Goal: Task Accomplishment & Management: Use online tool/utility

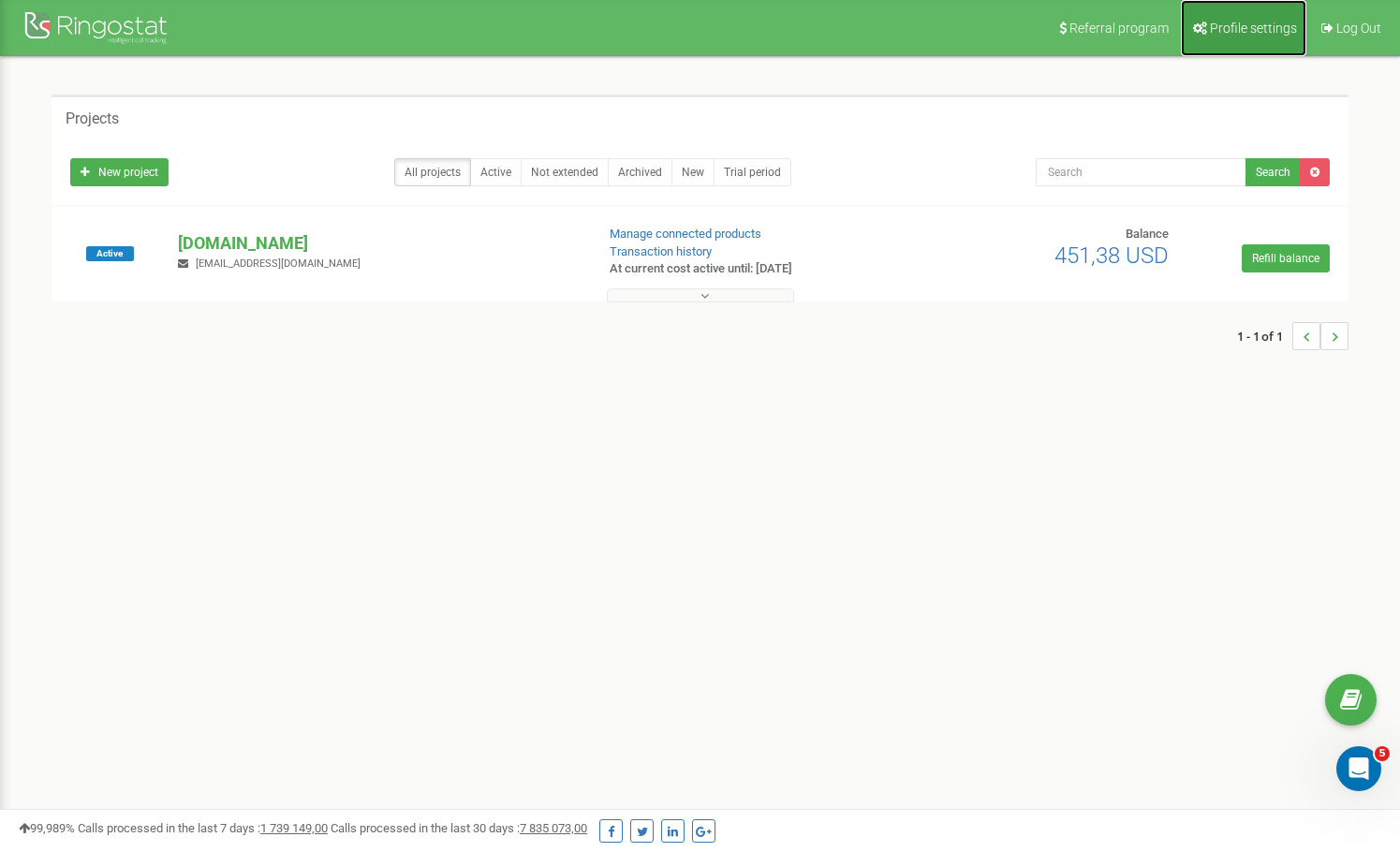
click at [1272, 24] on span "Profile settings" at bounding box center [1253, 29] width 87 height 15
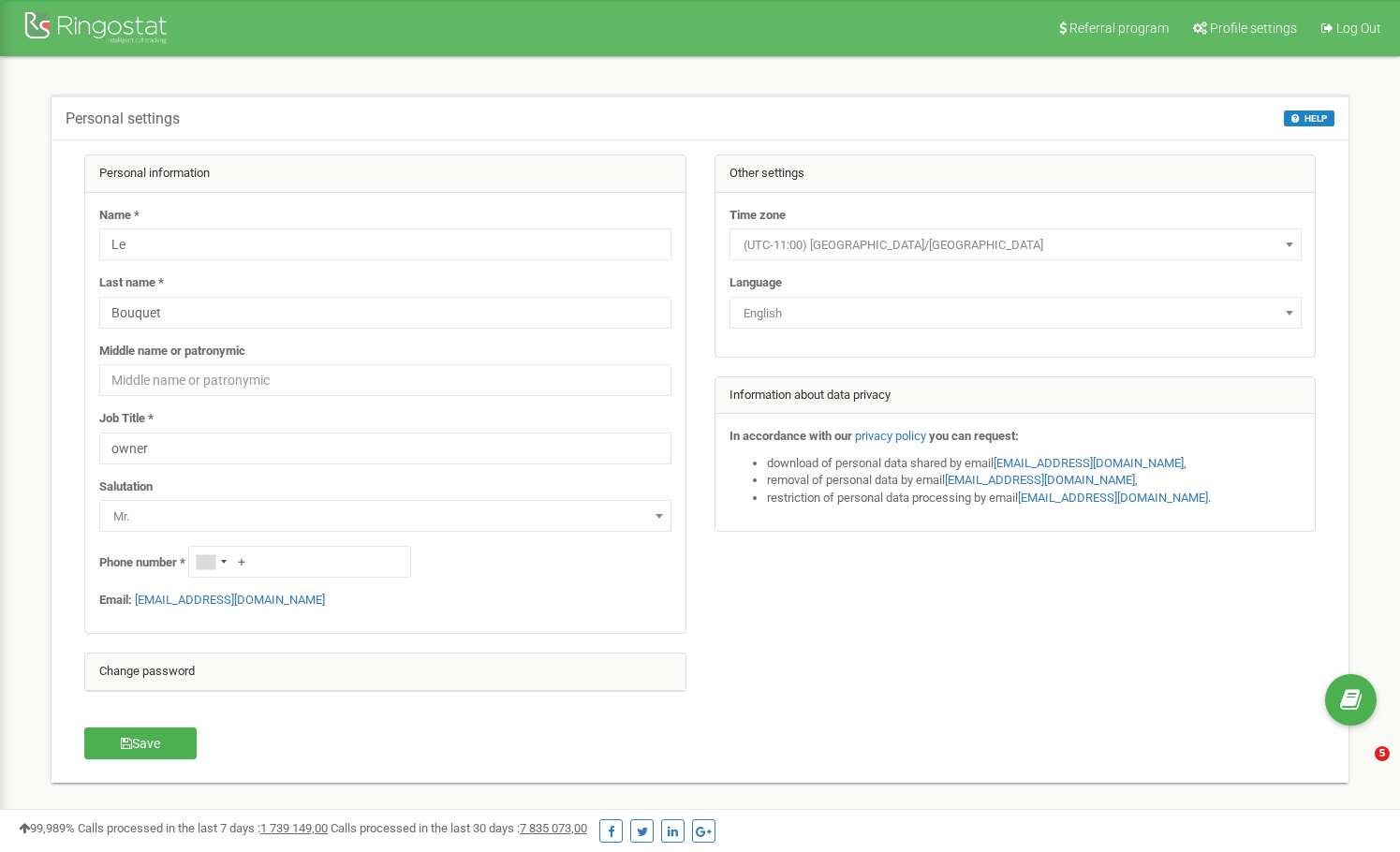
click at [39, 21] on div at bounding box center [98, 30] width 150 height 45
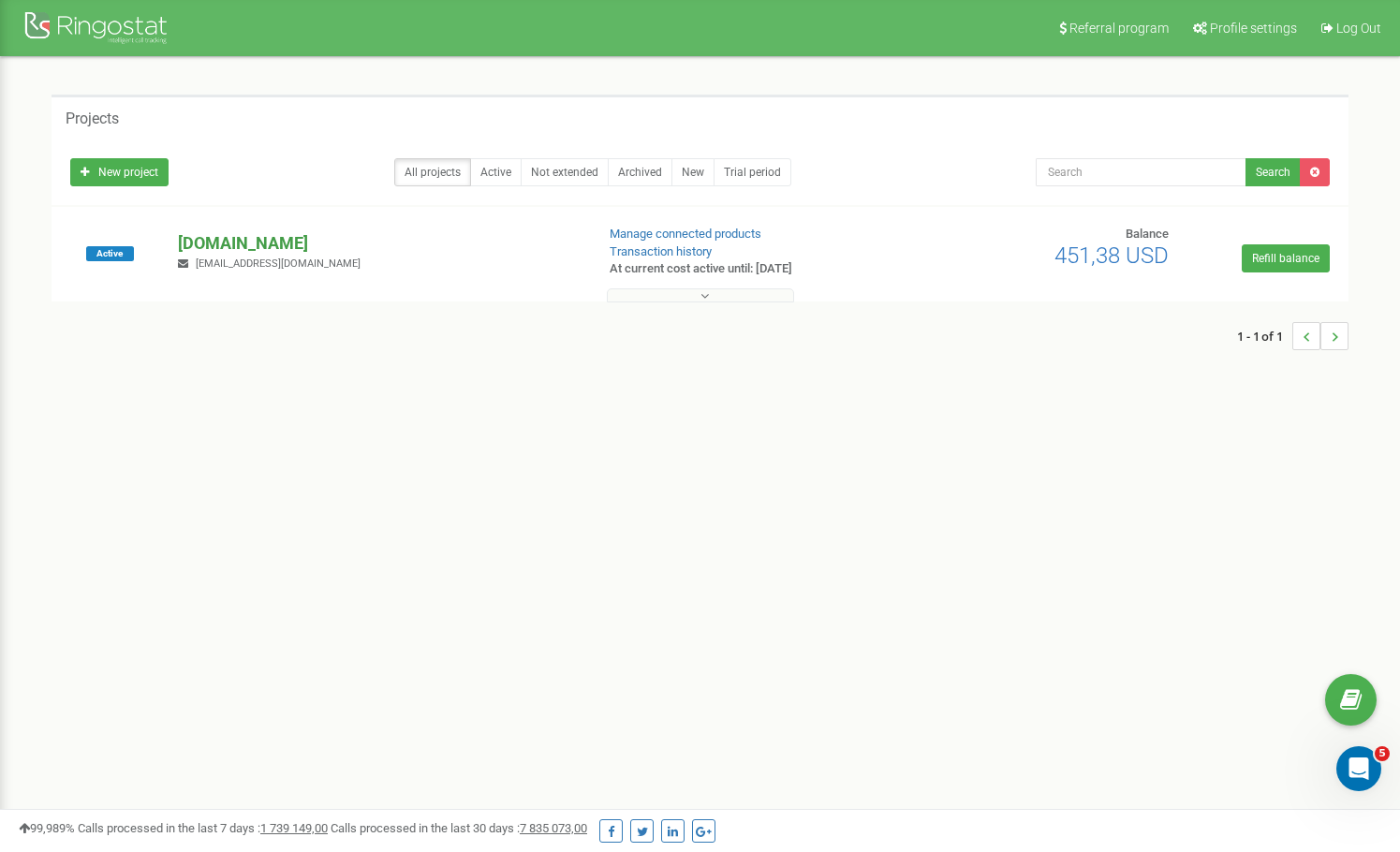
click at [262, 245] on p "[DOMAIN_NAME]" at bounding box center [378, 243] width 401 height 24
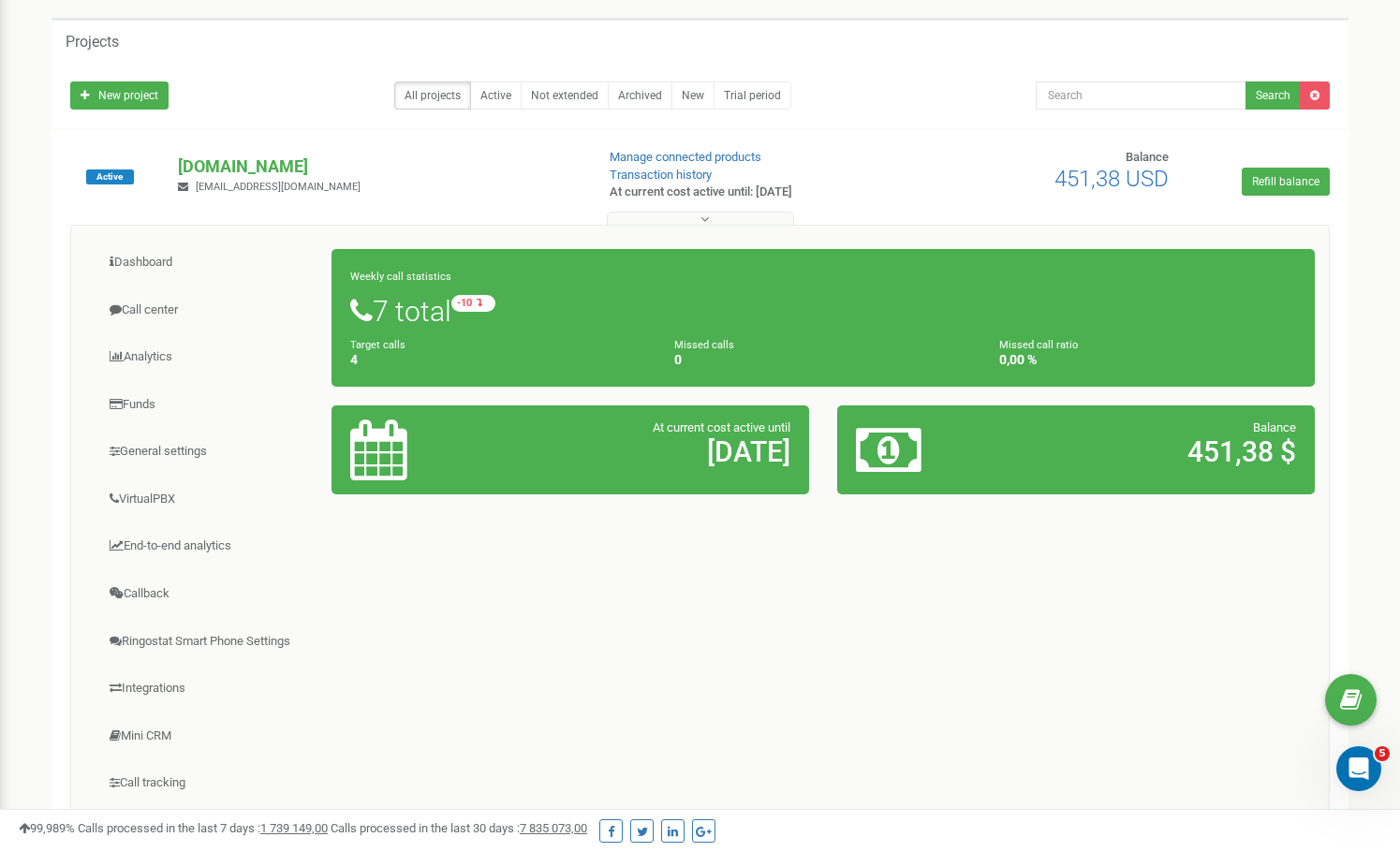
scroll to position [162, 0]
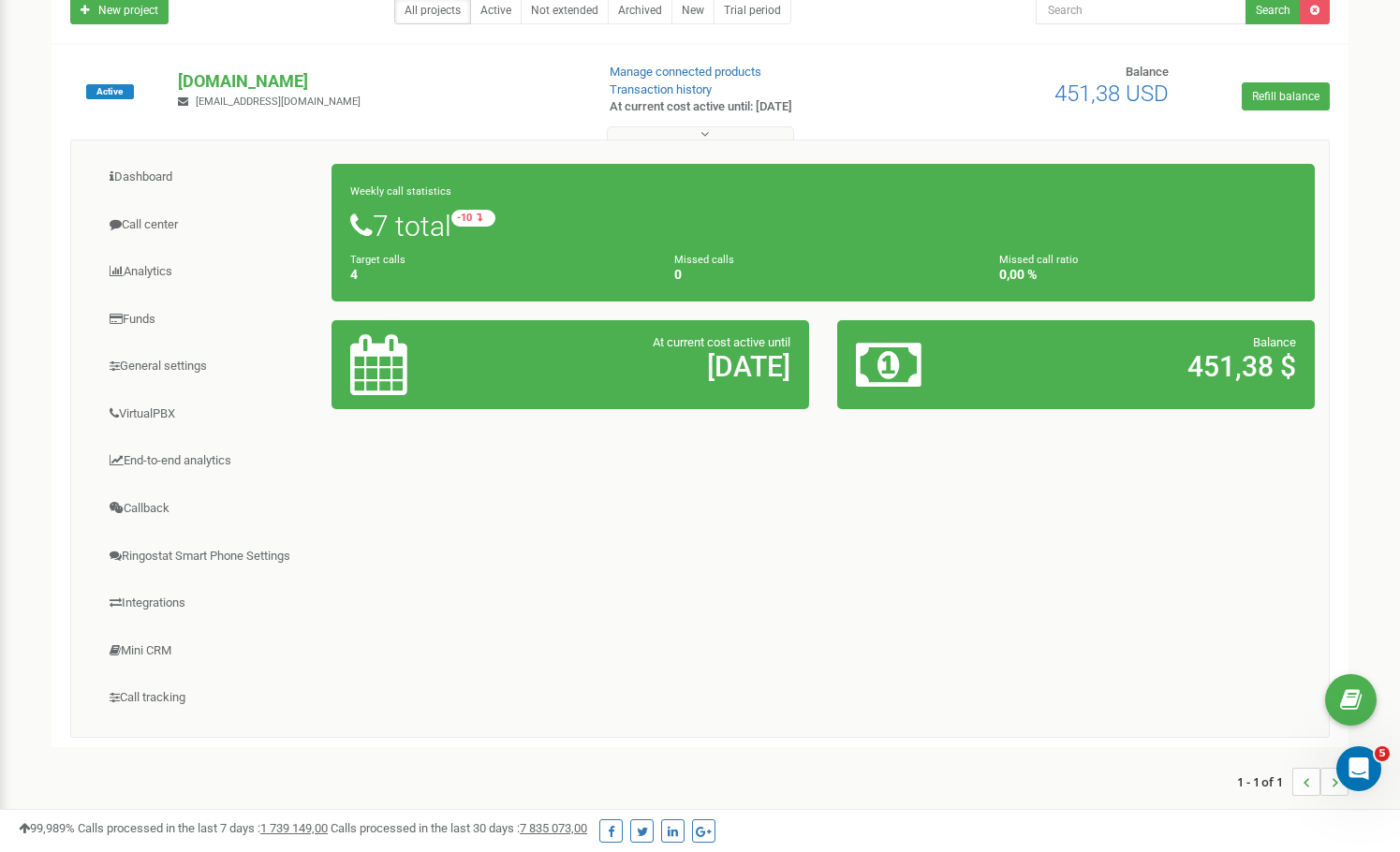
click at [813, 236] on h1 "7 total -10 relative to last week" at bounding box center [823, 225] width 946 height 32
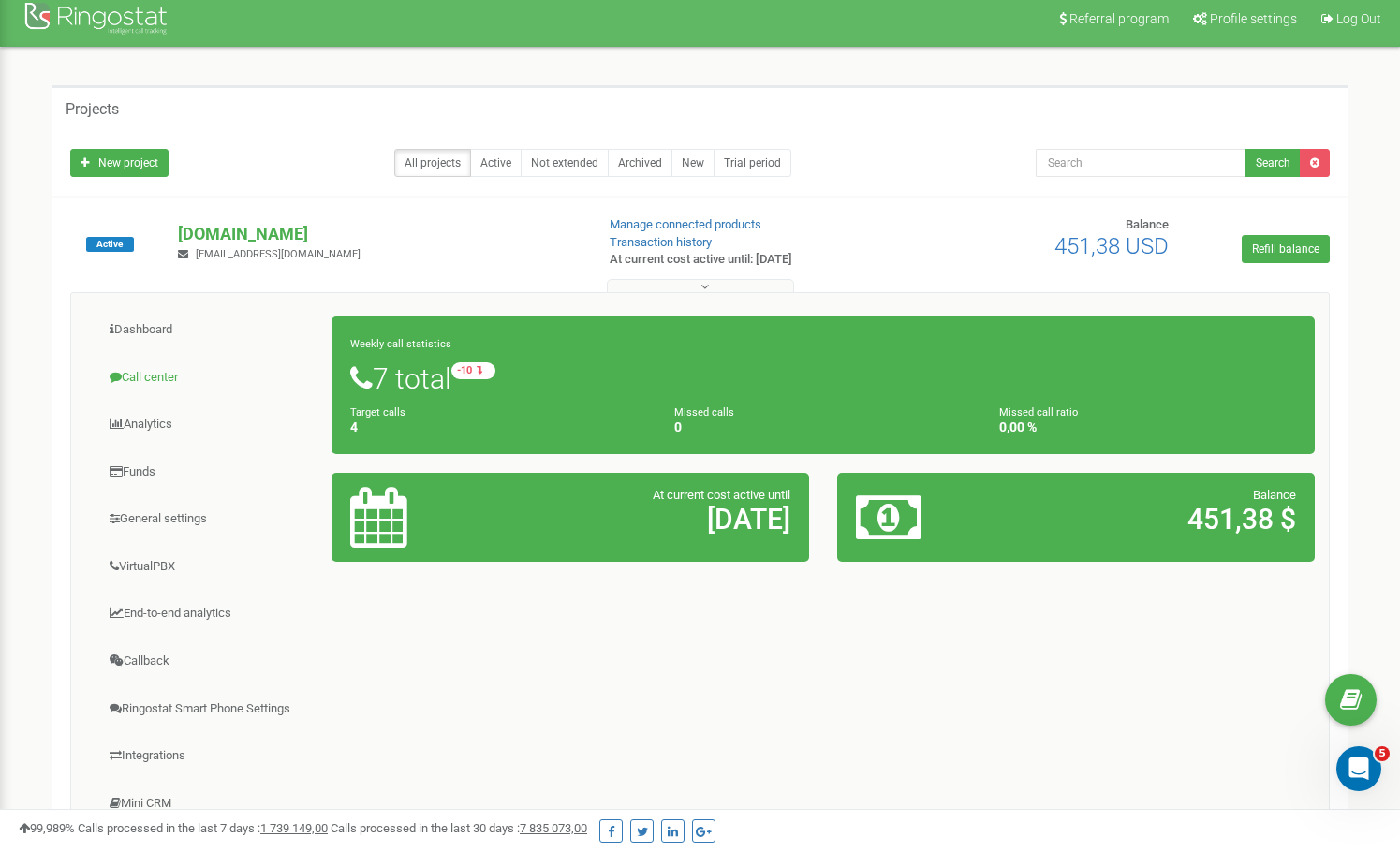
scroll to position [13, 0]
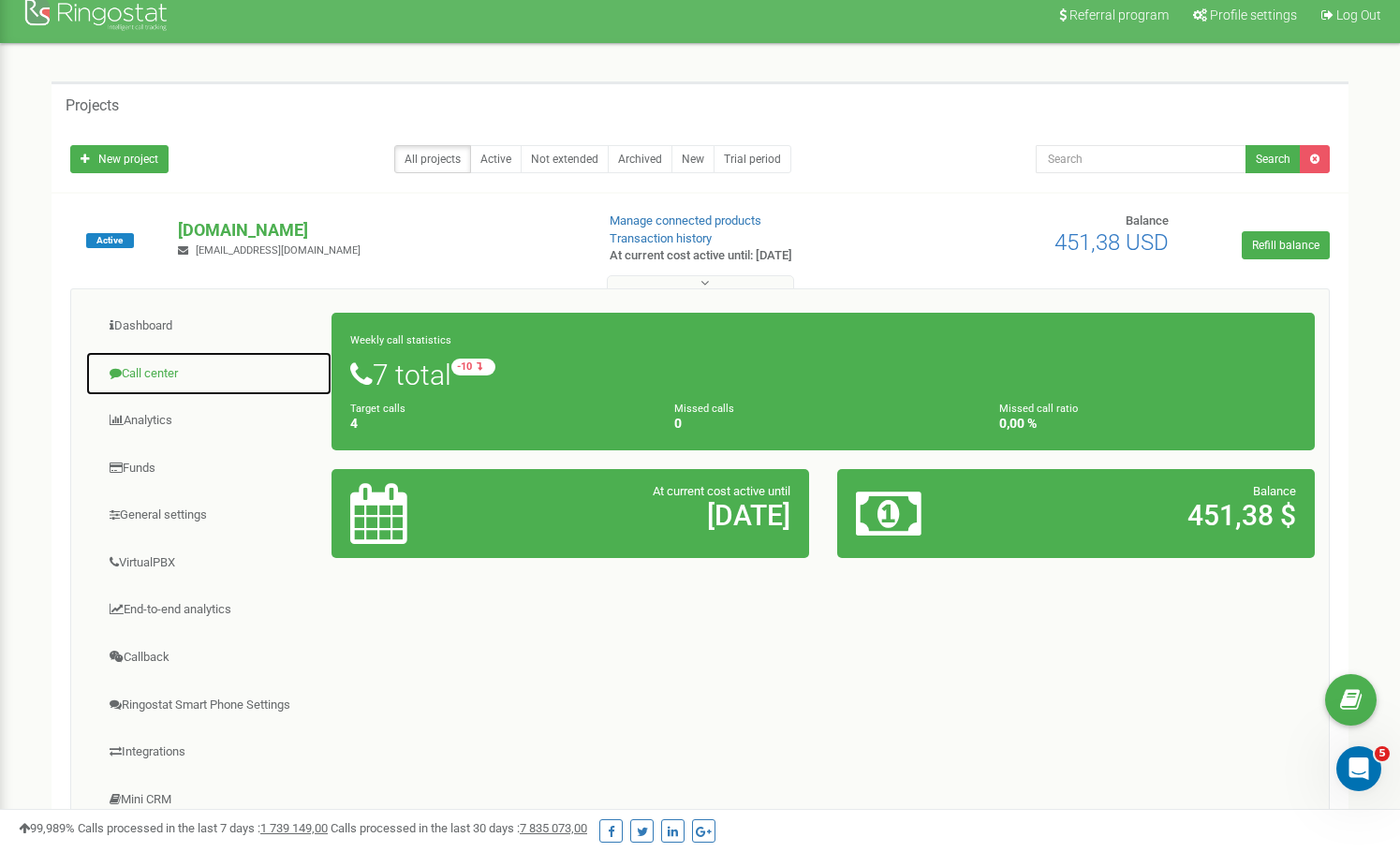
click at [169, 379] on link "Call center" at bounding box center [208, 374] width 247 height 46
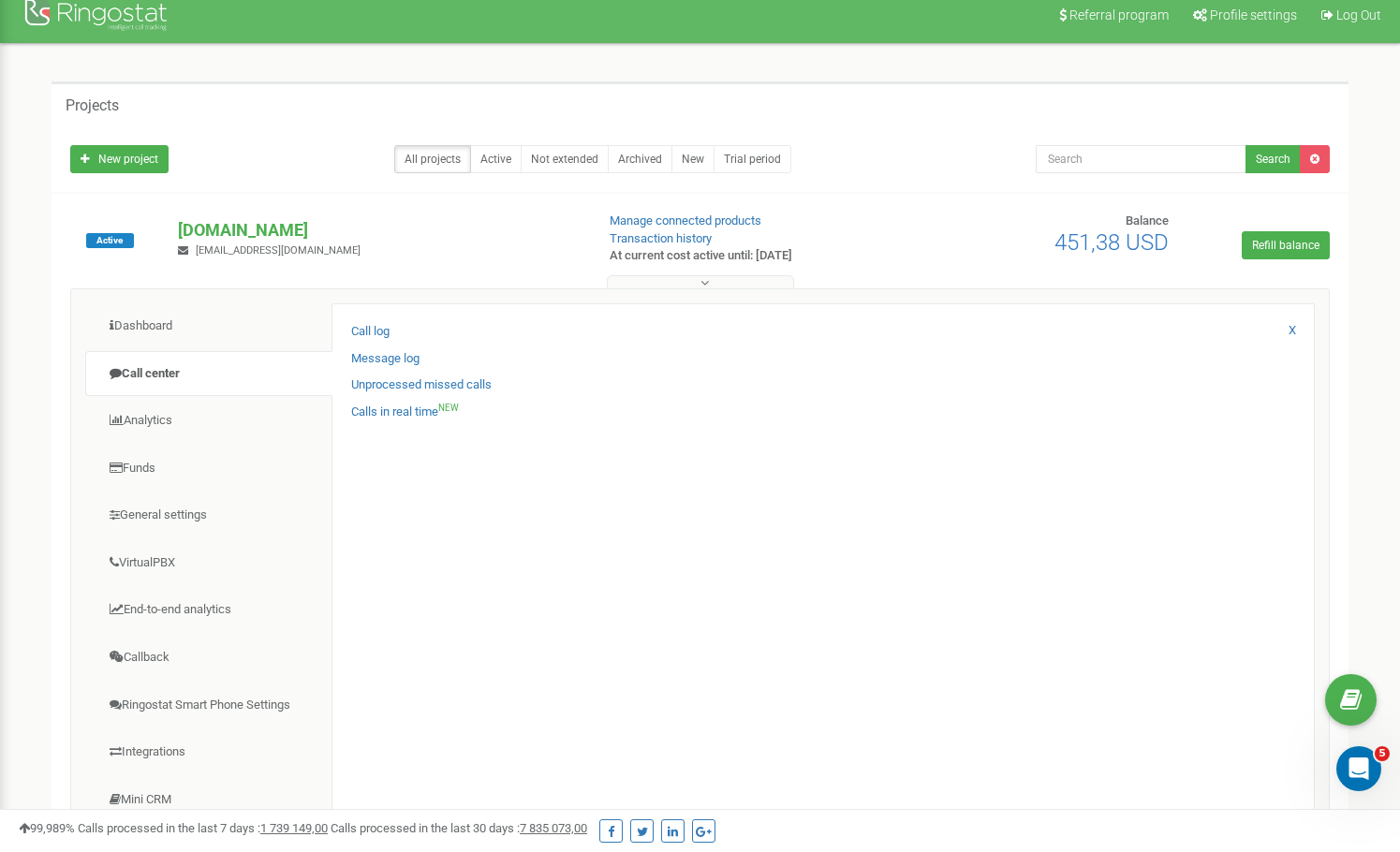
click at [396, 330] on div "Call log" at bounding box center [823, 336] width 944 height 27
click at [386, 330] on link "Call log" at bounding box center [371, 331] width 38 height 18
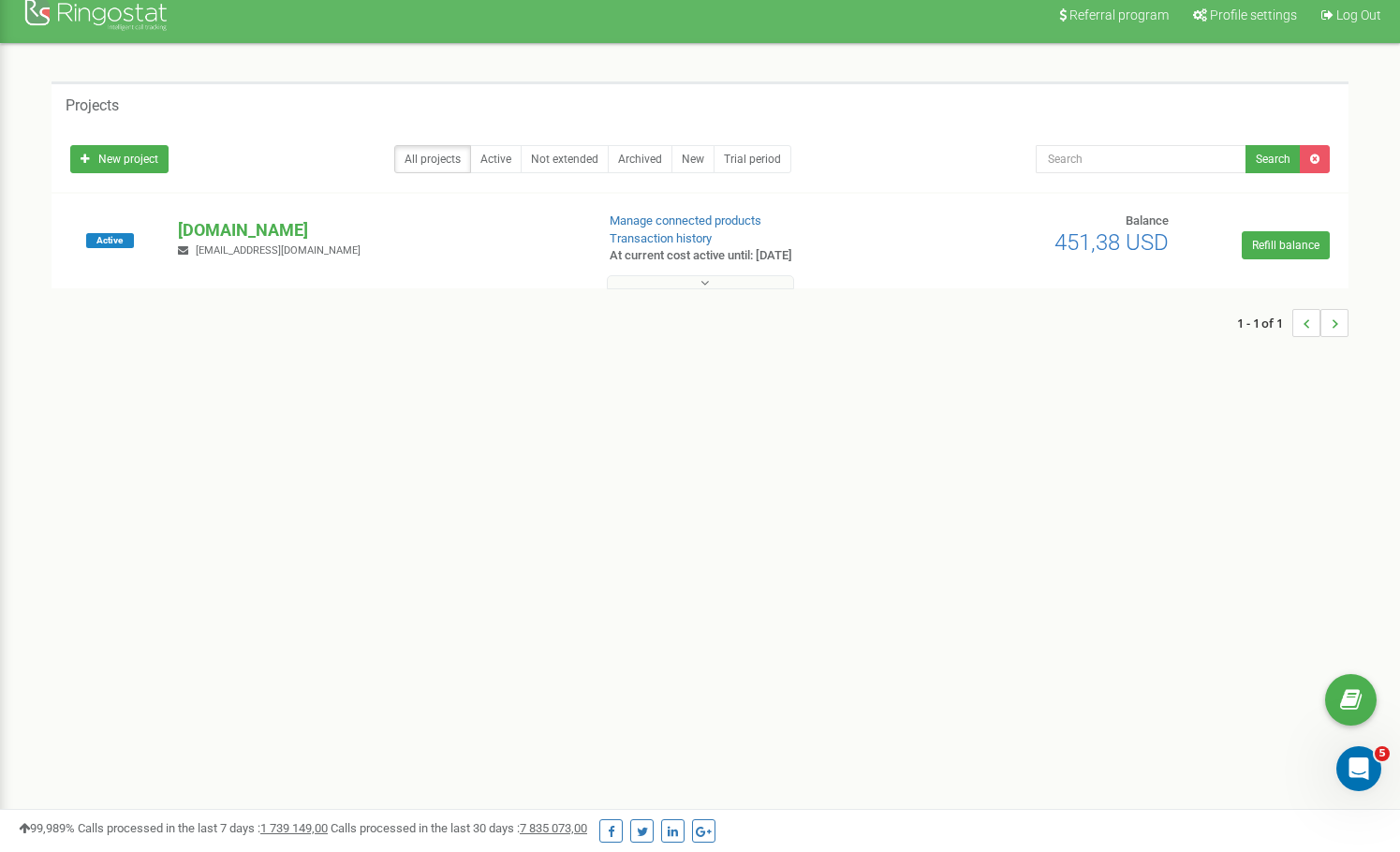
click at [714, 288] on button at bounding box center [701, 282] width 187 height 14
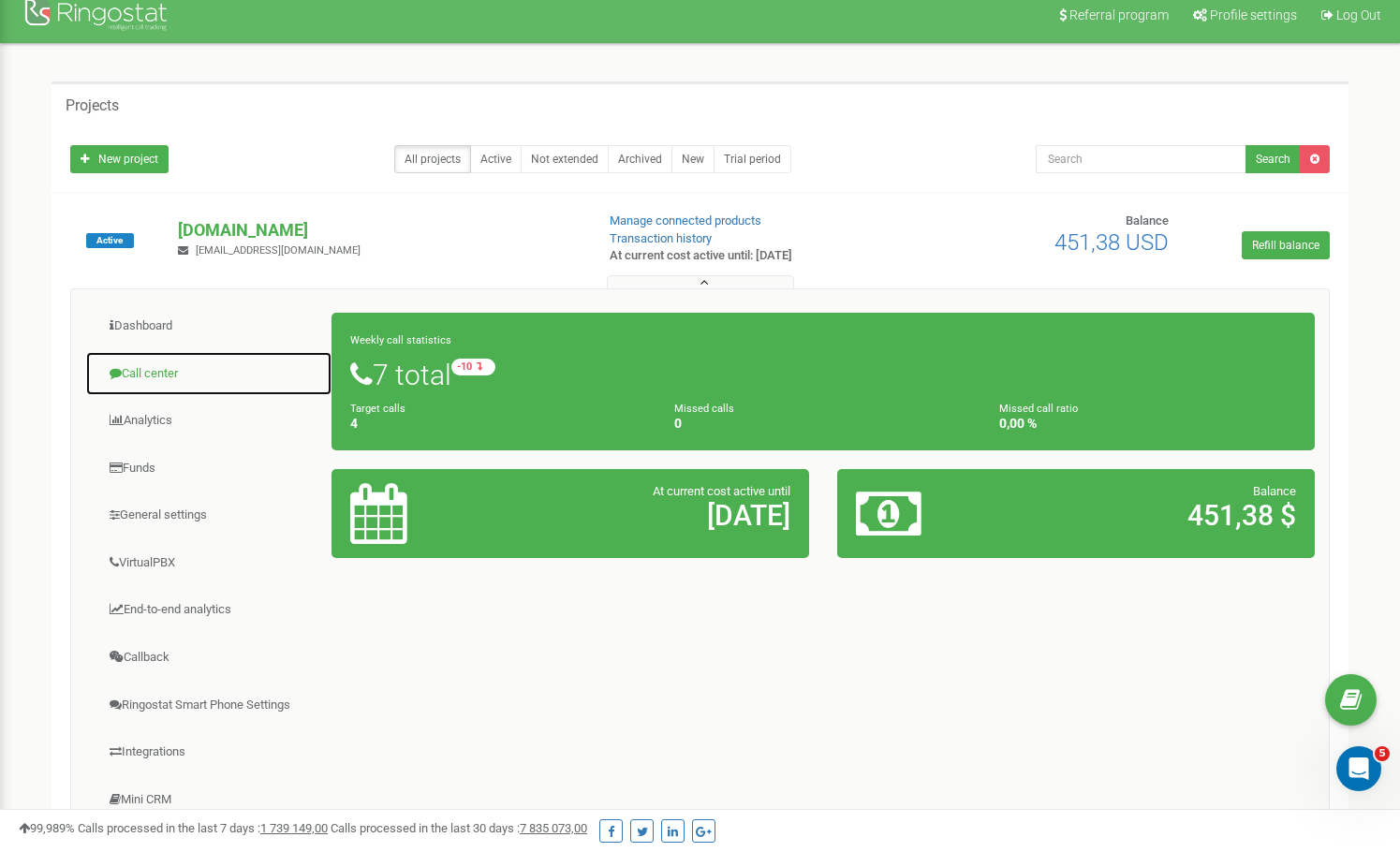
click at [142, 365] on link "Call center" at bounding box center [208, 374] width 247 height 46
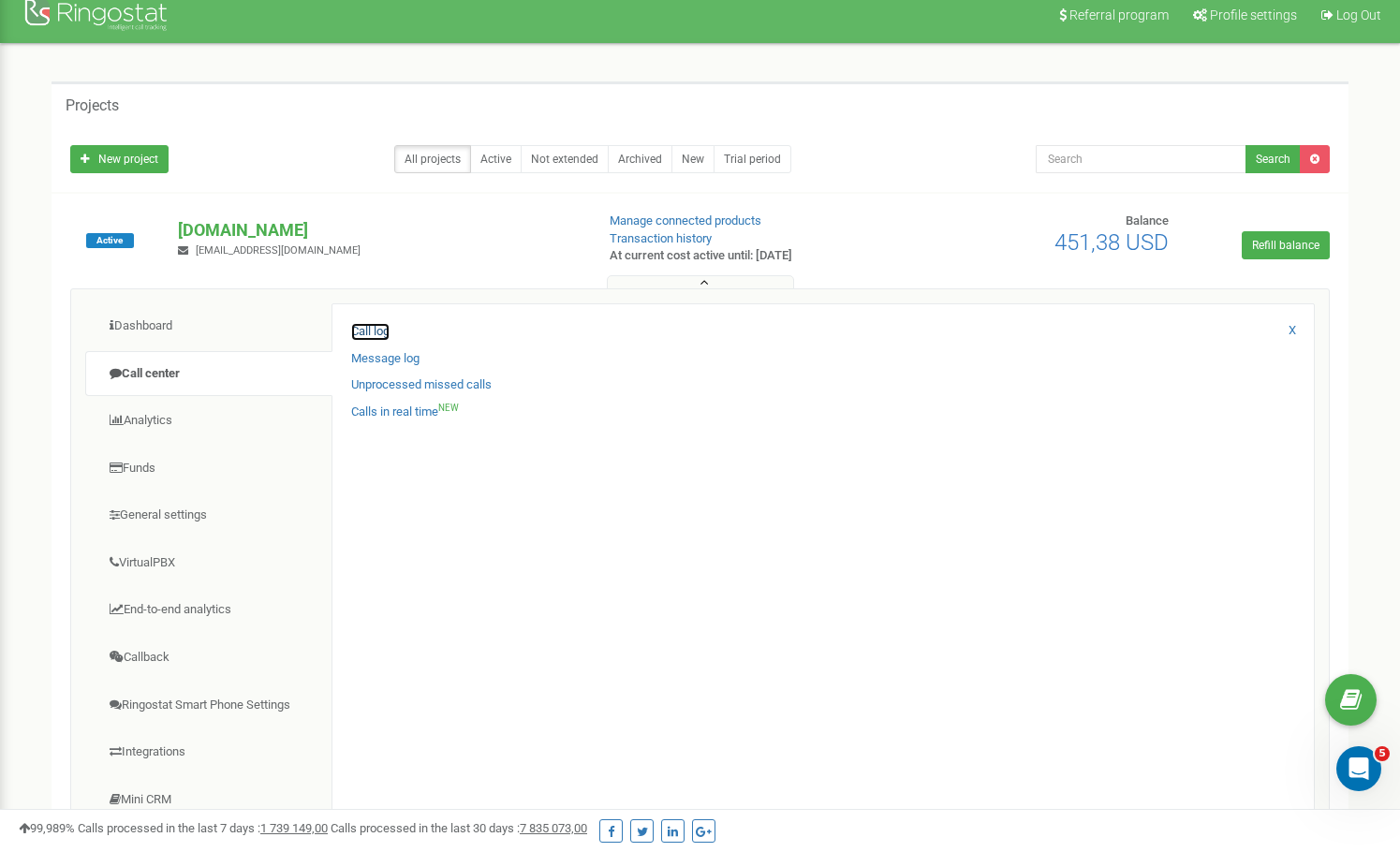
click at [368, 330] on link "Call log" at bounding box center [371, 331] width 38 height 18
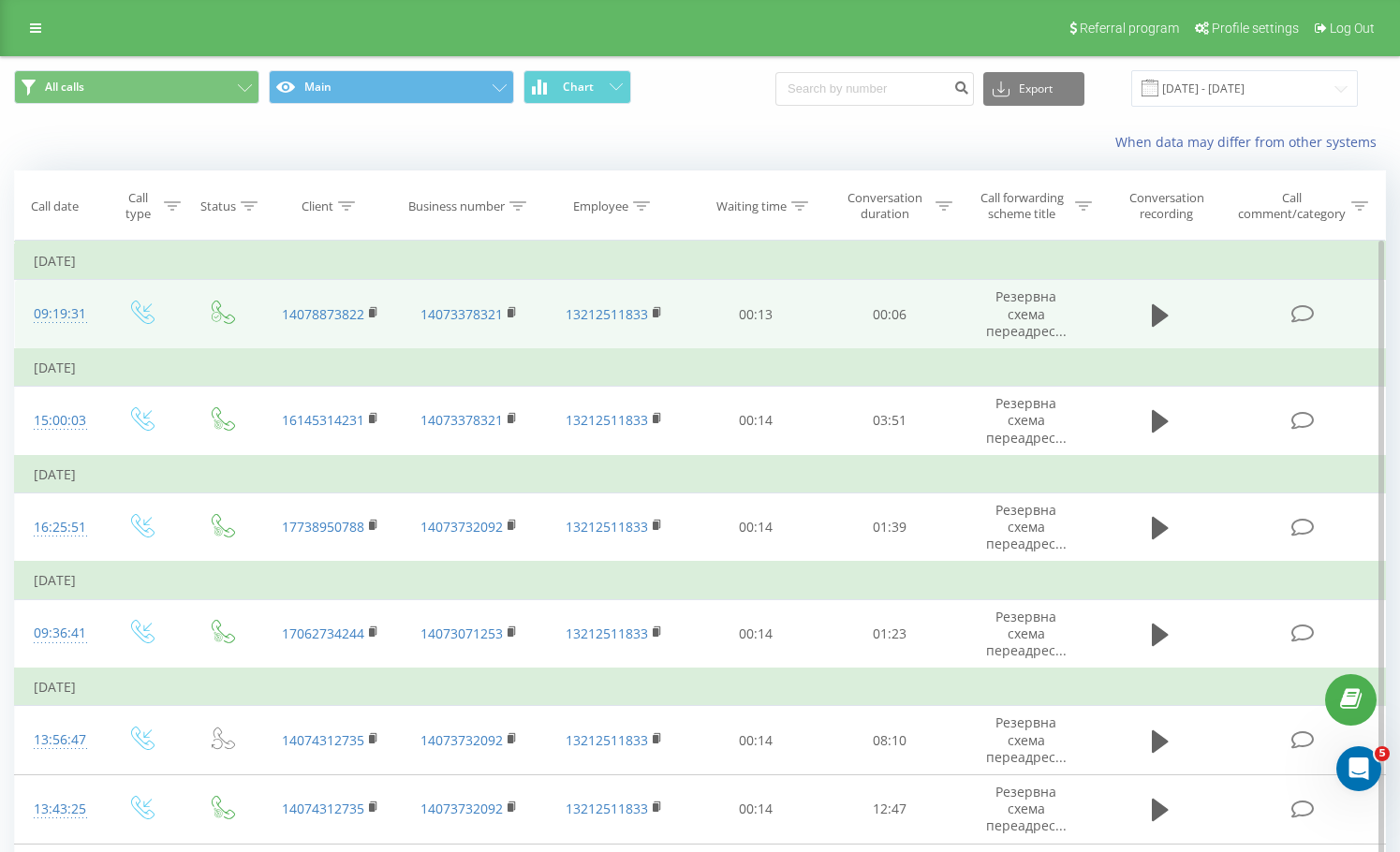
click at [756, 304] on td "00:13" at bounding box center [756, 314] width 134 height 70
click at [762, 314] on td "00:13" at bounding box center [756, 314] width 134 height 70
drag, startPoint x: 769, startPoint y: 310, endPoint x: 735, endPoint y: 310, distance: 34.0
click at [735, 310] on td "00:13" at bounding box center [756, 314] width 134 height 70
drag, startPoint x: 944, startPoint y: 310, endPoint x: 871, endPoint y: 316, distance: 73.2
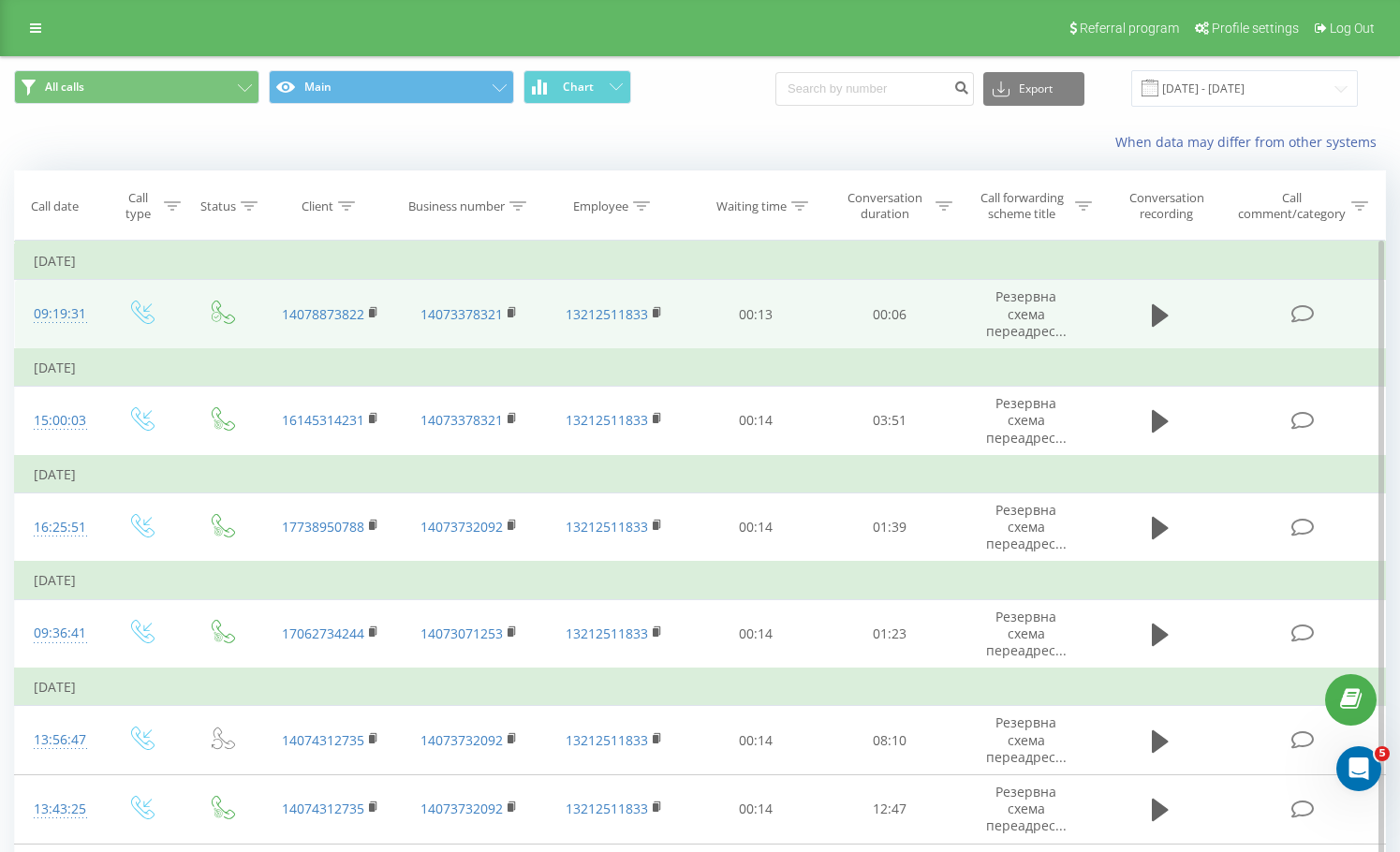
click at [871, 316] on td "00:06" at bounding box center [890, 314] width 134 height 70
drag, startPoint x: 267, startPoint y: 312, endPoint x: 367, endPoint y: 316, distance: 100.1
click at [367, 316] on td "14078873822" at bounding box center [330, 314] width 139 height 70
click at [374, 307] on icon at bounding box center [373, 313] width 11 height 13
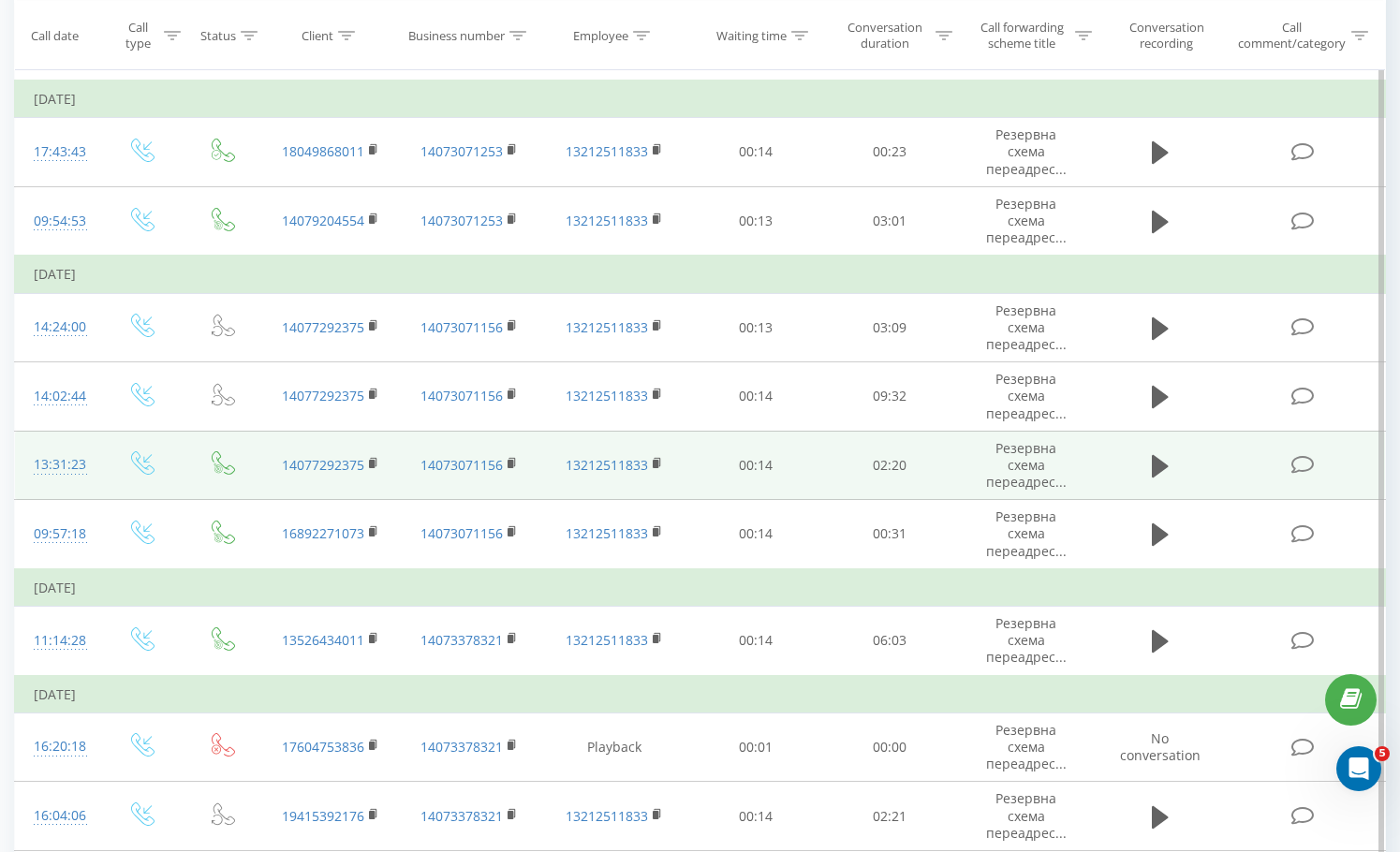
scroll to position [679, 0]
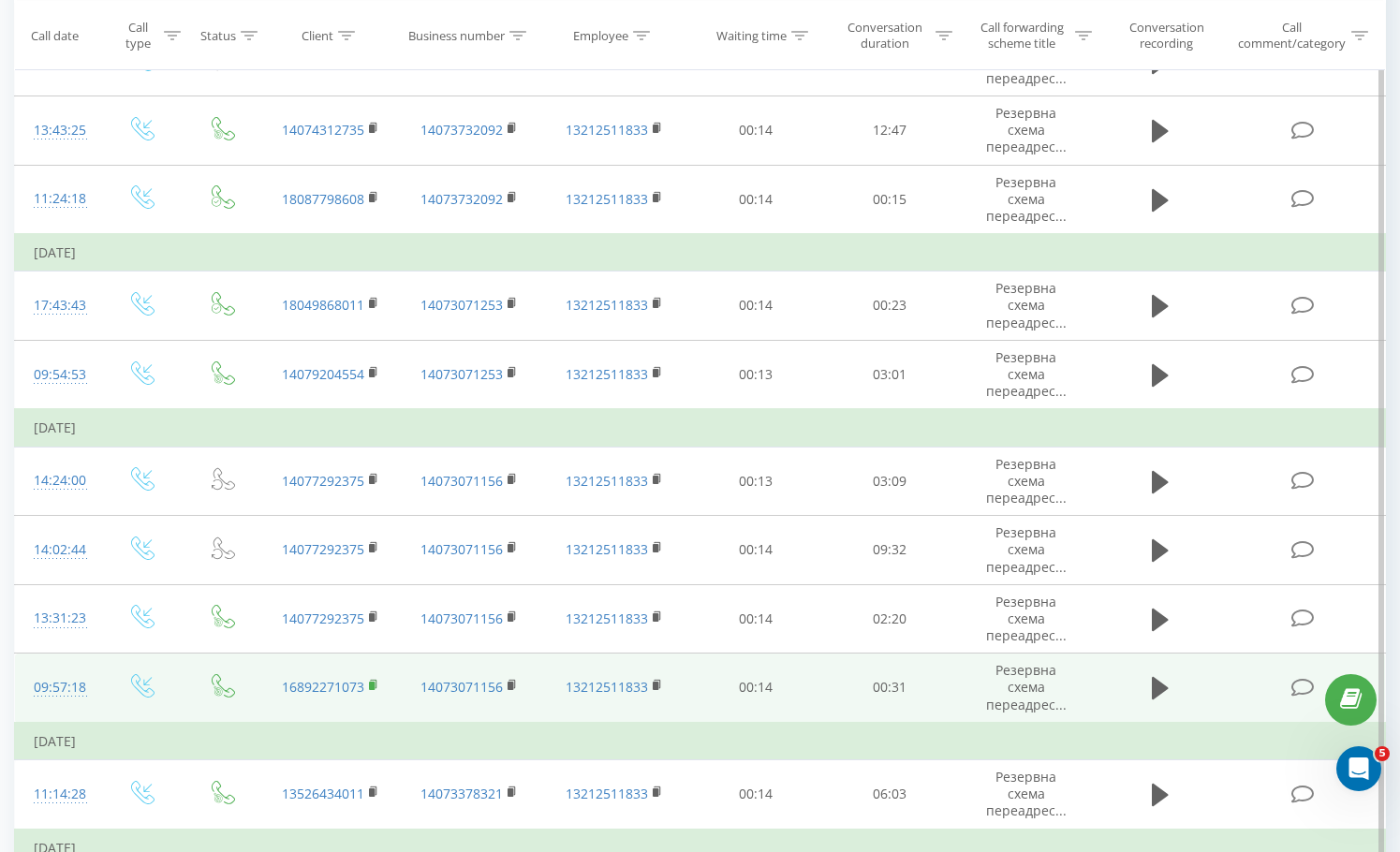
click at [376, 679] on icon at bounding box center [373, 686] width 11 height 13
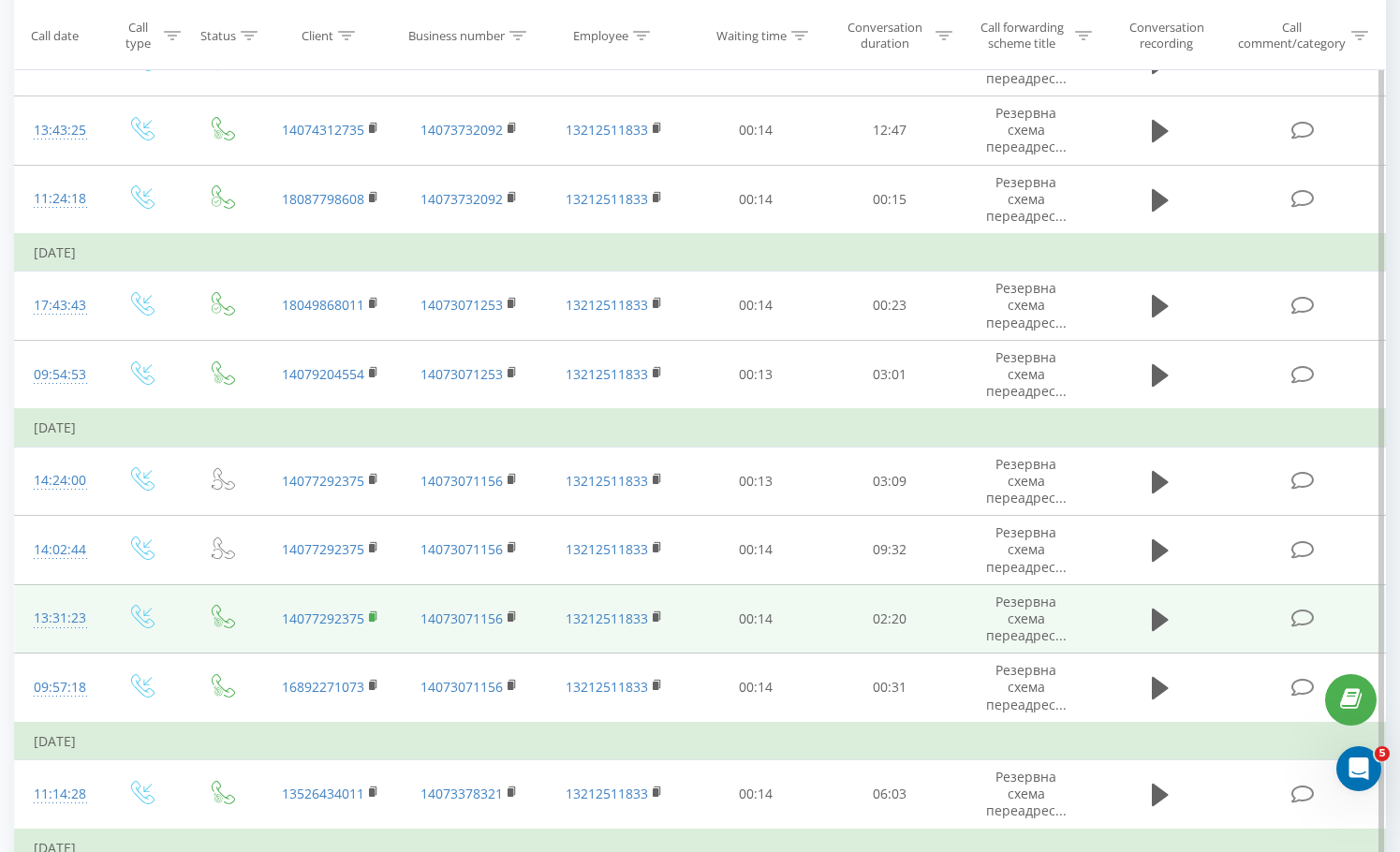
click at [372, 613] on rect at bounding box center [371, 617] width 6 height 9
click at [376, 610] on icon at bounding box center [373, 617] width 11 height 13
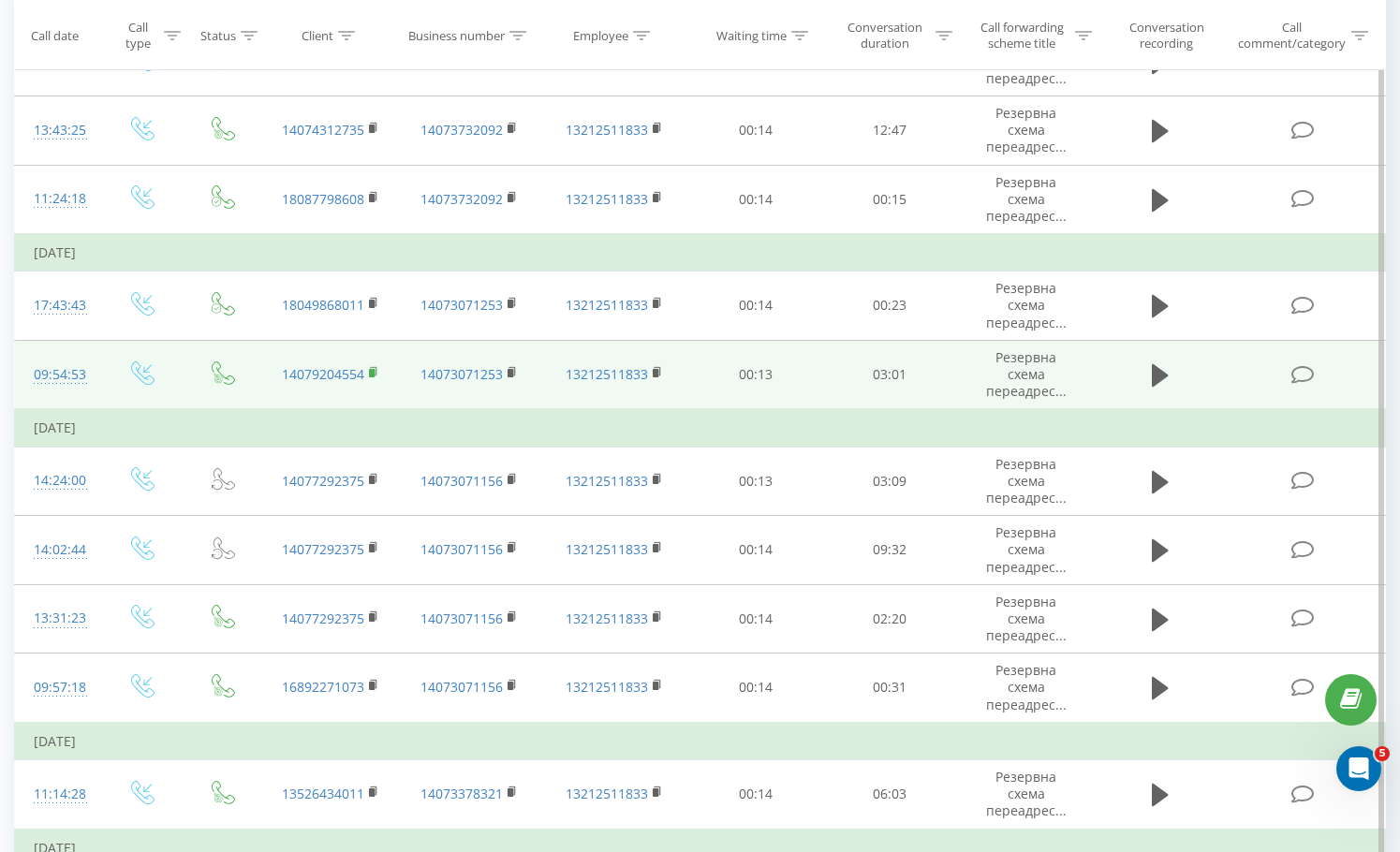
click at [372, 367] on icon at bounding box center [372, 371] width 7 height 9
click at [377, 366] on icon at bounding box center [373, 373] width 11 height 13
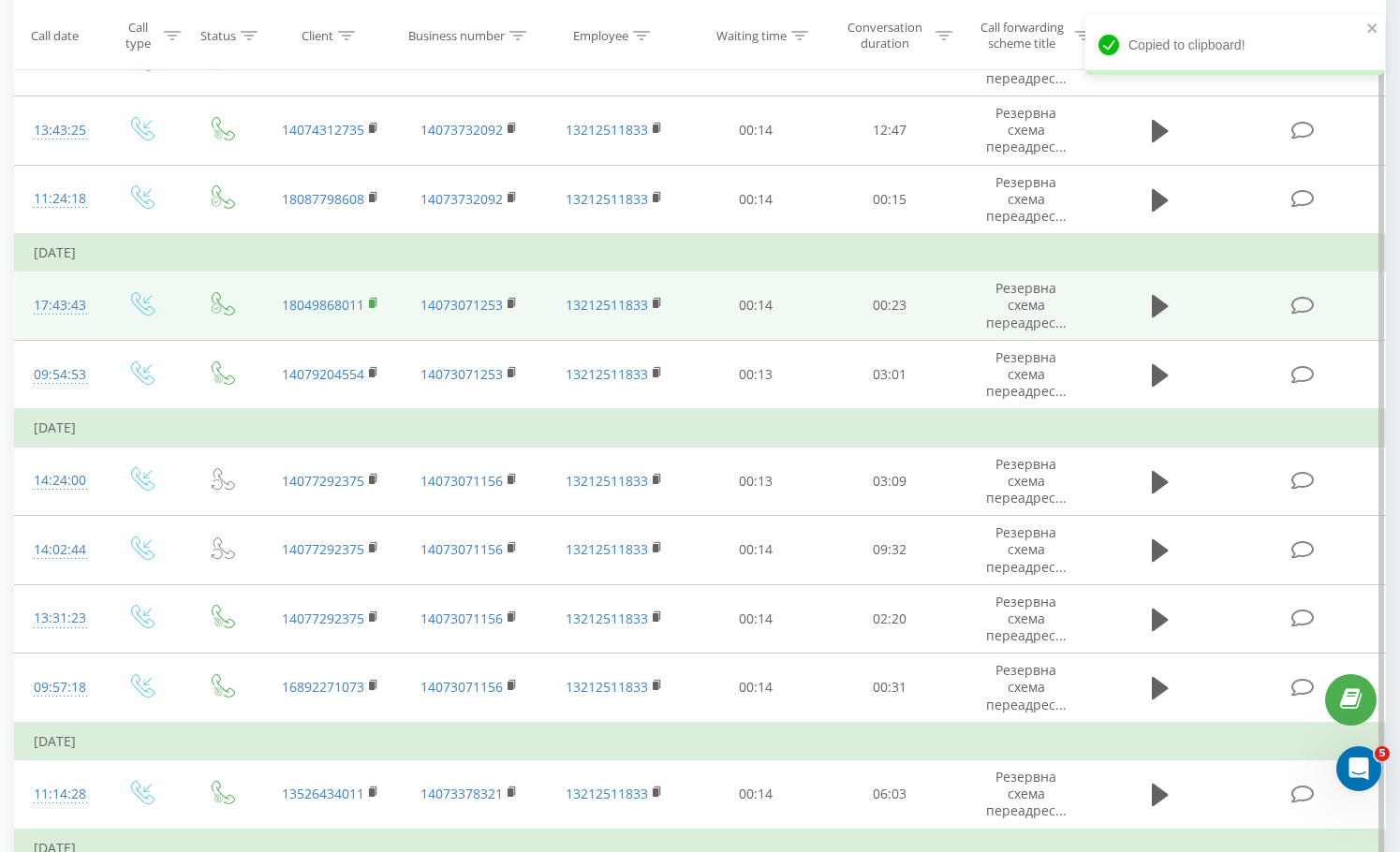
click at [375, 297] on icon at bounding box center [373, 304] width 11 height 13
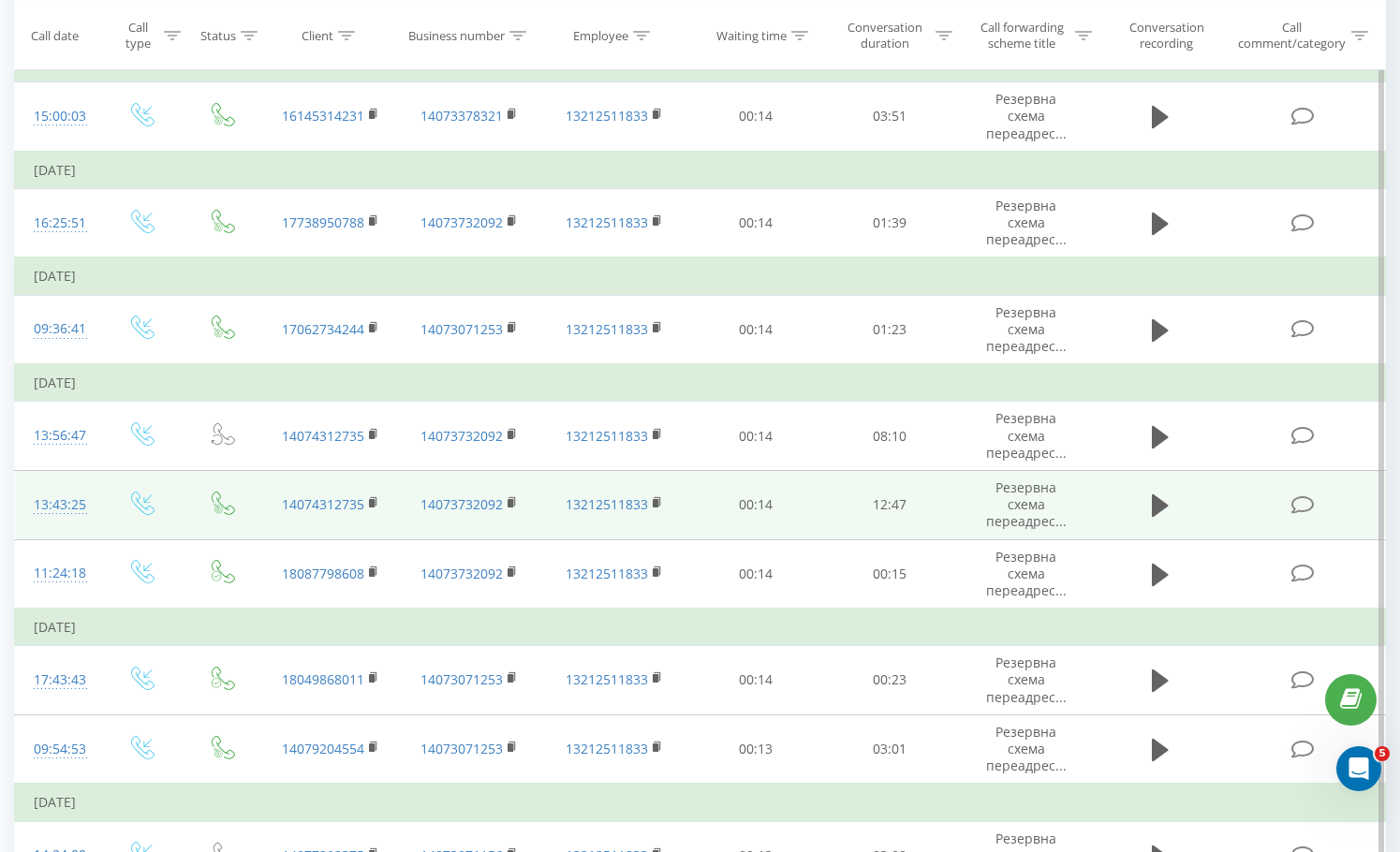
scroll to position [0, 0]
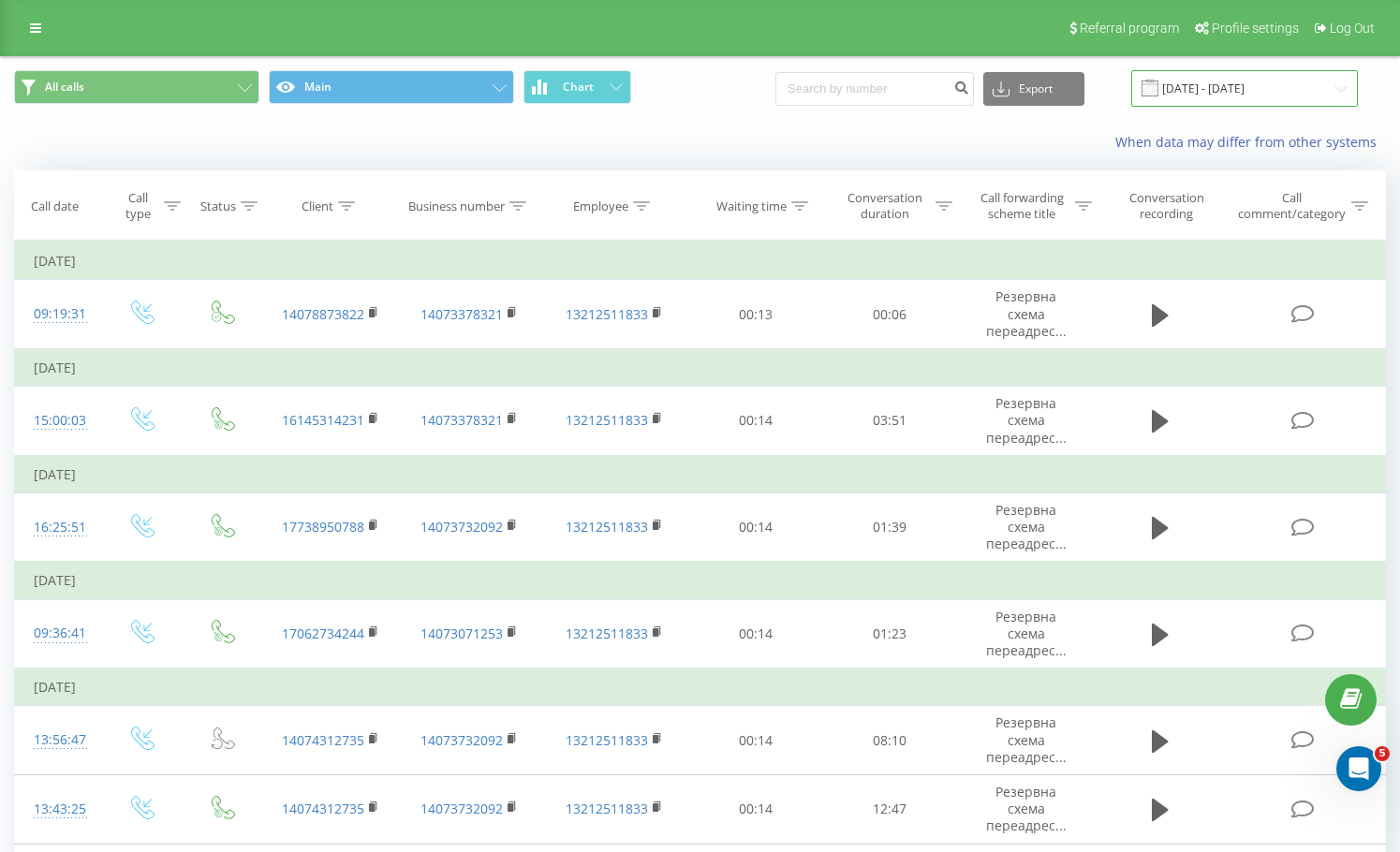
click at [1295, 97] on input "19.08.2025 - 19.09.2025" at bounding box center [1244, 89] width 226 height 36
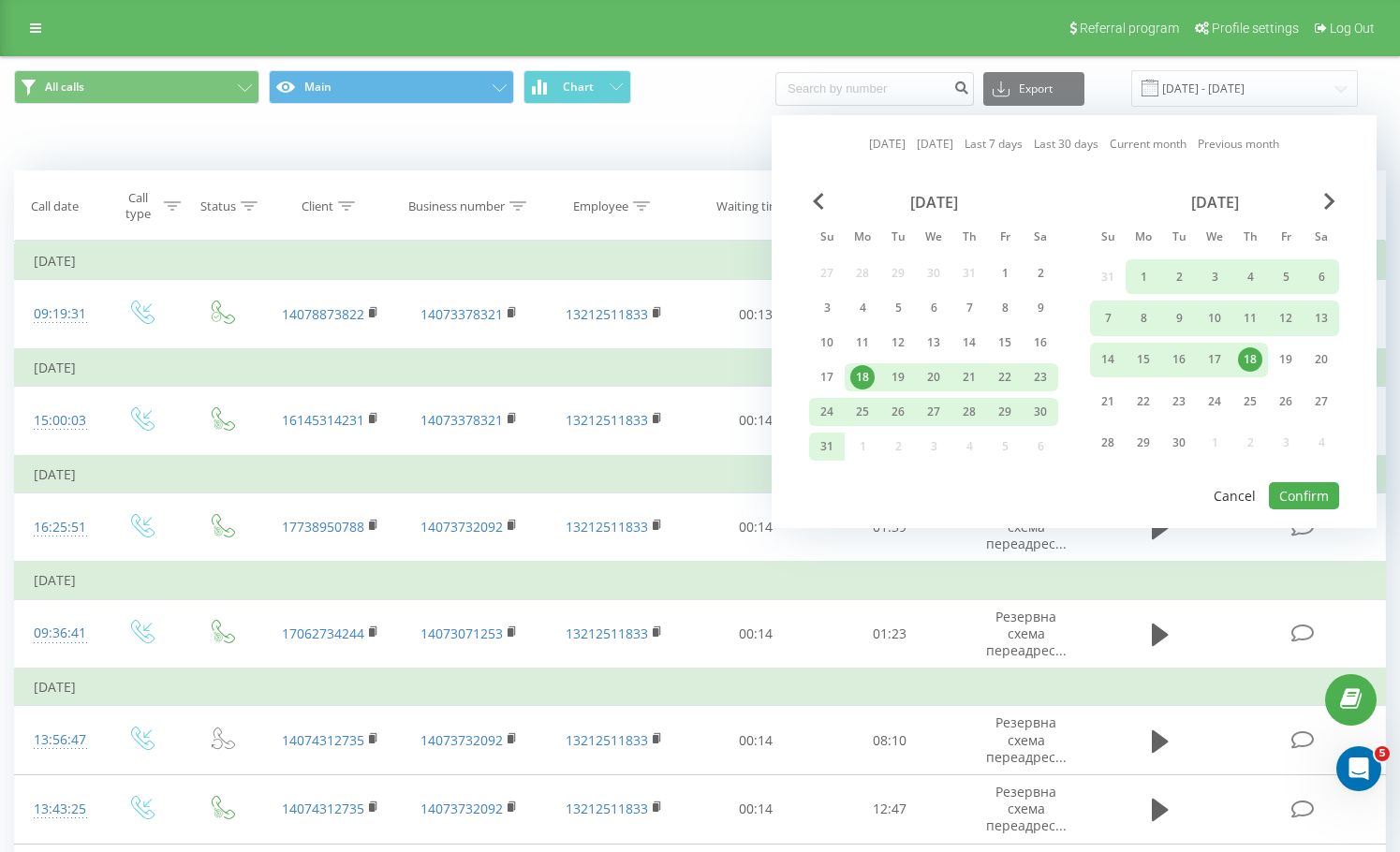
click at [1241, 495] on button "Cancel" at bounding box center [1235, 496] width 63 height 27
